Goal: Information Seeking & Learning: Learn about a topic

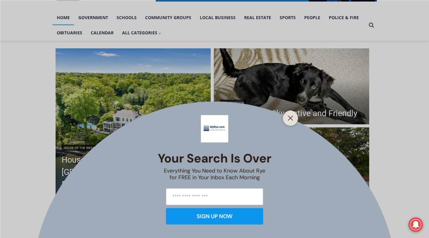
click at [92, 176] on div "Your Search is Over Everything You Need to Know About Rye for FREE in Your Inbo…" at bounding box center [214, 119] width 429 height 238
click at [291, 115] on button "Close" at bounding box center [291, 118] width 9 height 9
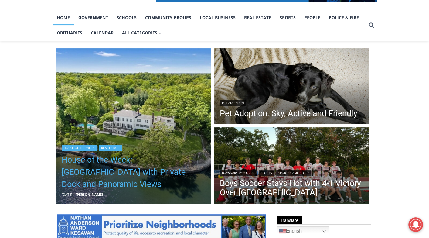
click at [104, 182] on link "House of the Week: [GEOGRAPHIC_DATA] with Private Dock and Panoramic Views" at bounding box center [133, 172] width 143 height 36
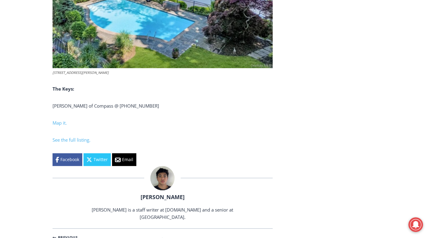
scroll to position [2571, 0]
